Goal: Task Accomplishment & Management: Use online tool/utility

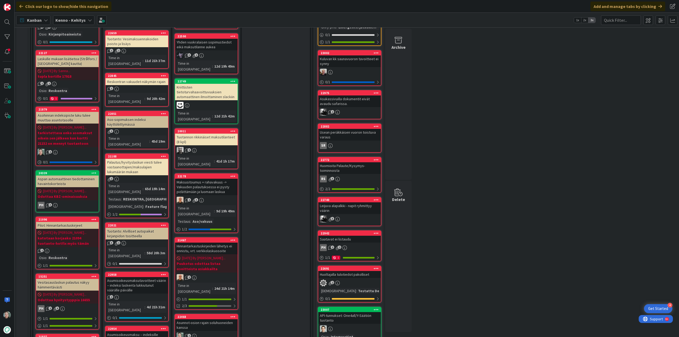
scroll to position [159, 0]
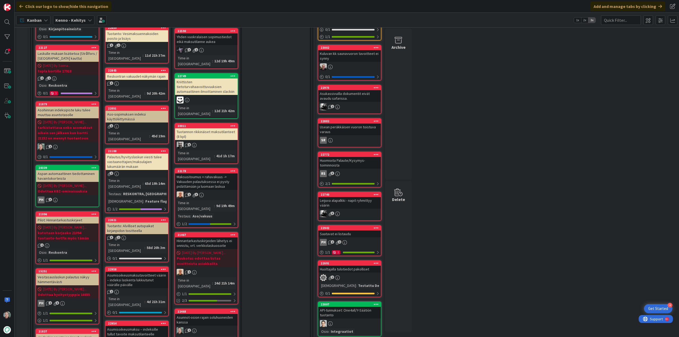
click at [213, 314] on div "Asunnot-osion rajain soluhuoneiden kanssa" at bounding box center [206, 320] width 63 height 12
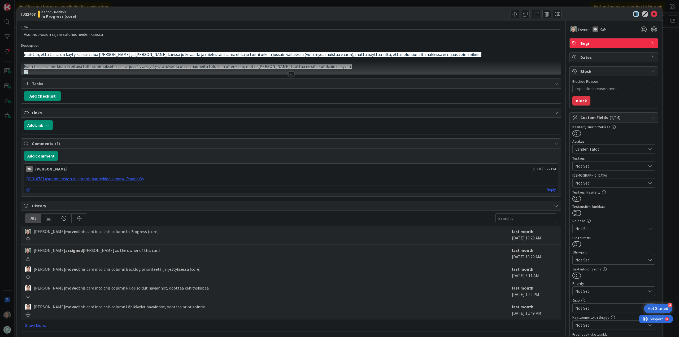
click at [290, 74] on div at bounding box center [291, 74] width 6 height 4
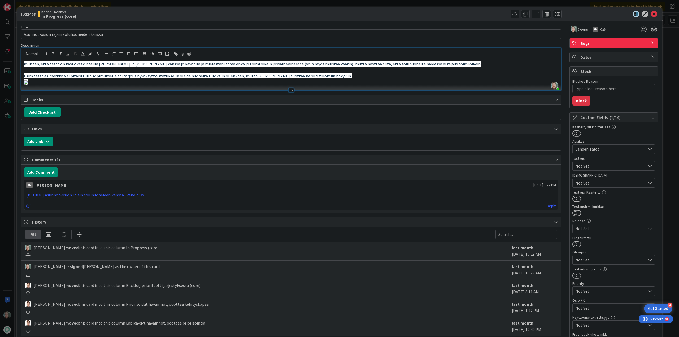
type textarea "x"
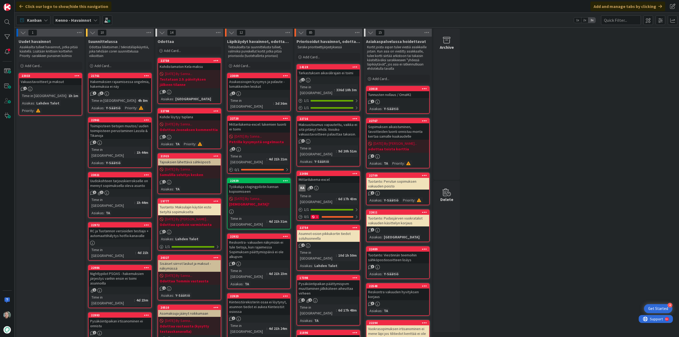
click at [62, 86] on link "23033 Vakuustavoitteet ja maksut 1 Time in Column : 1h 1m Asiakas : Lahden Talo…" at bounding box center [51, 94] width 64 height 43
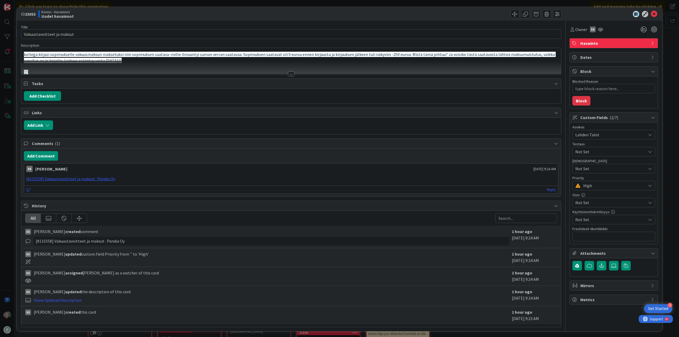
click at [289, 72] on div at bounding box center [291, 74] width 6 height 4
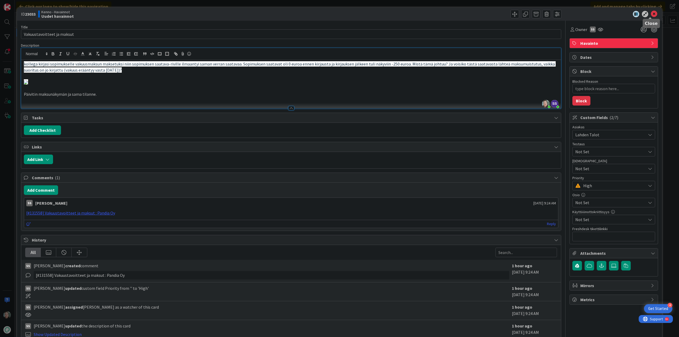
click at [653, 12] on icon at bounding box center [653, 14] width 6 height 6
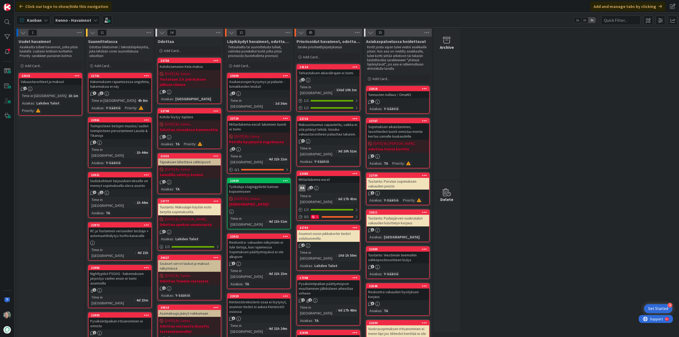
click at [46, 84] on div "Vakuustavoitteet ja maksut" at bounding box center [50, 81] width 63 height 7
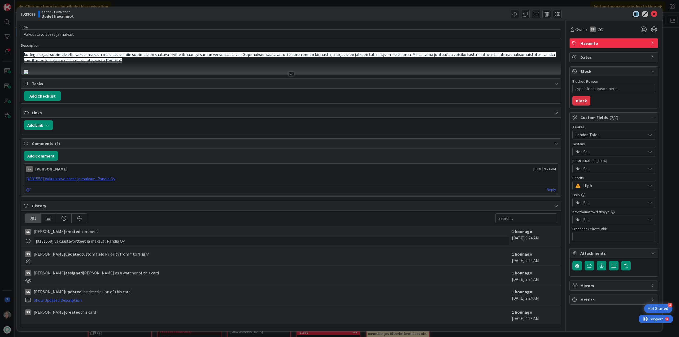
click at [290, 76] on div at bounding box center [291, 74] width 6 height 4
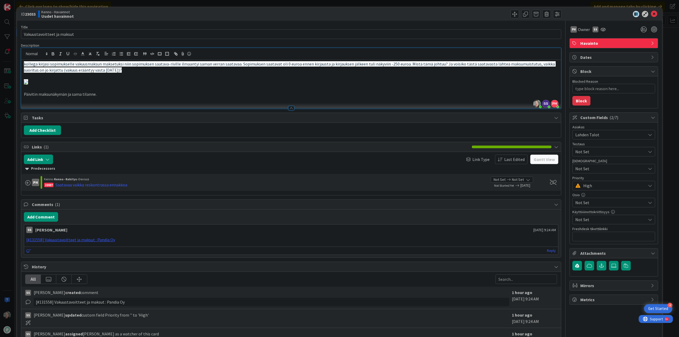
type textarea "x"
